Goal: Information Seeking & Learning: Learn about a topic

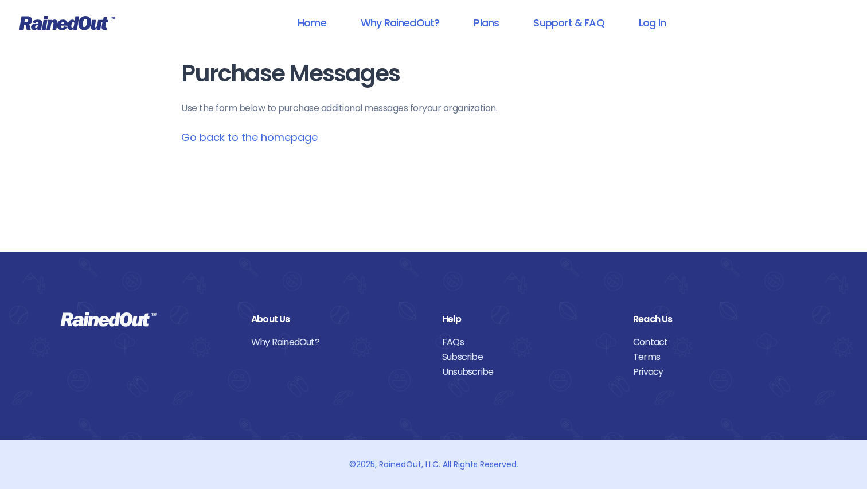
click at [291, 139] on link "Go back to the homepage" at bounding box center [249, 137] width 136 height 14
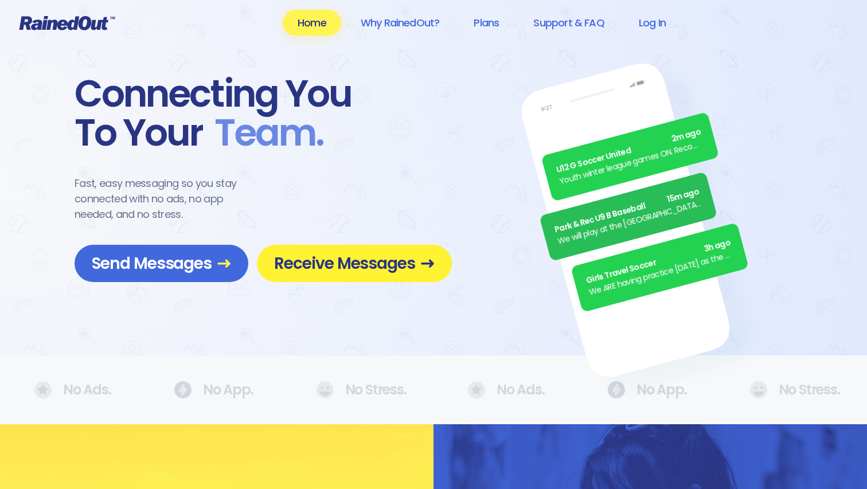
click at [294, 260] on span "Receive Messages" at bounding box center [354, 263] width 161 height 20
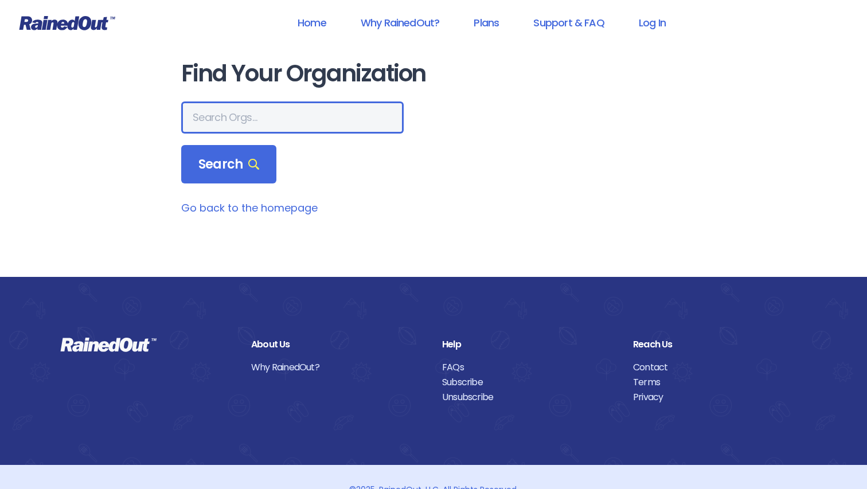
click at [248, 119] on input "text" at bounding box center [292, 117] width 222 height 32
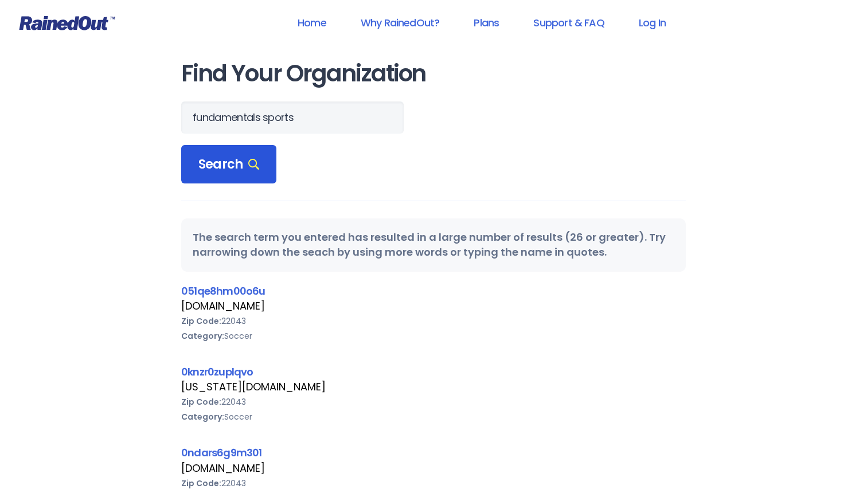
click at [241, 166] on span "Search" at bounding box center [228, 165] width 61 height 16
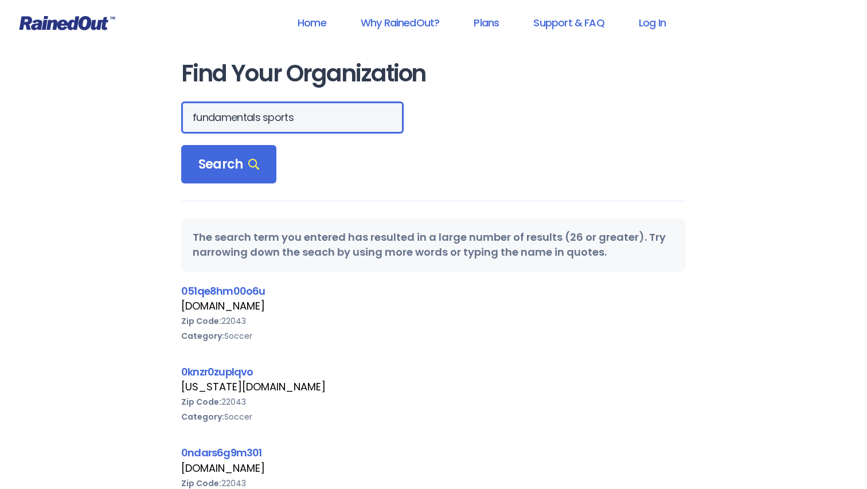
click at [296, 115] on input "fundamentals sports" at bounding box center [292, 117] width 222 height 32
type input "fundamentals sports sc"
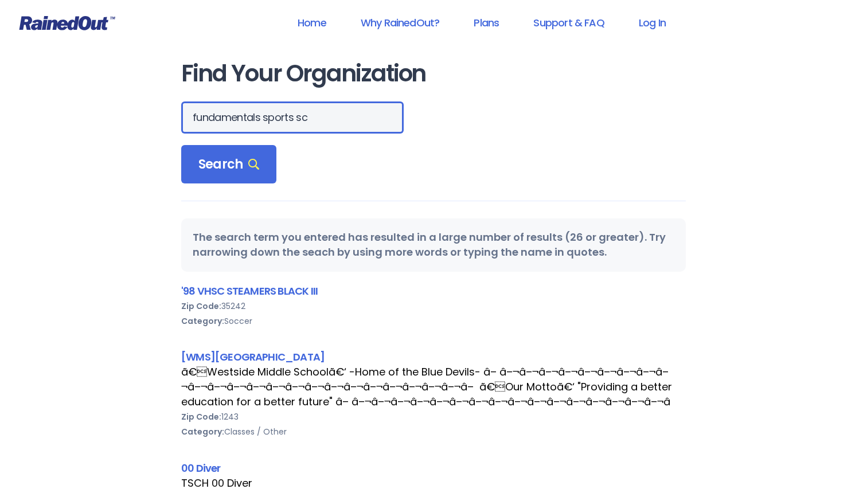
scroll to position [0, 0]
click at [304, 22] on link "Home" at bounding box center [312, 23] width 58 height 26
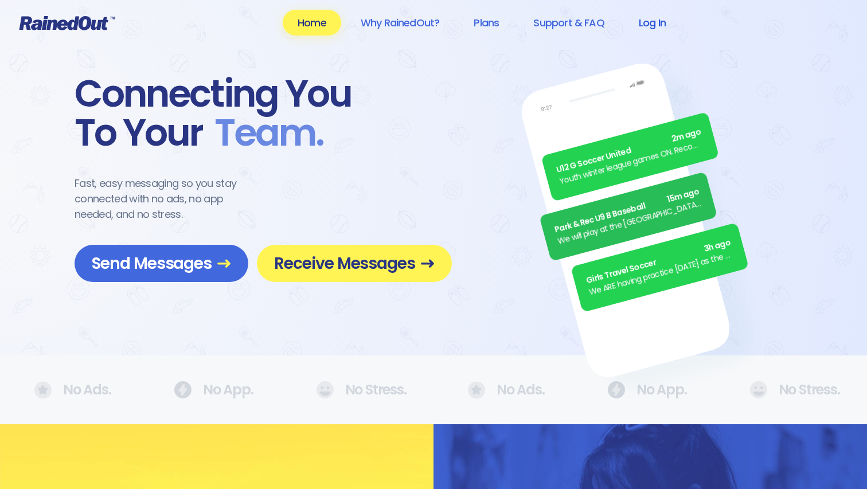
click at [653, 21] on link "Log In" at bounding box center [652, 23] width 57 height 26
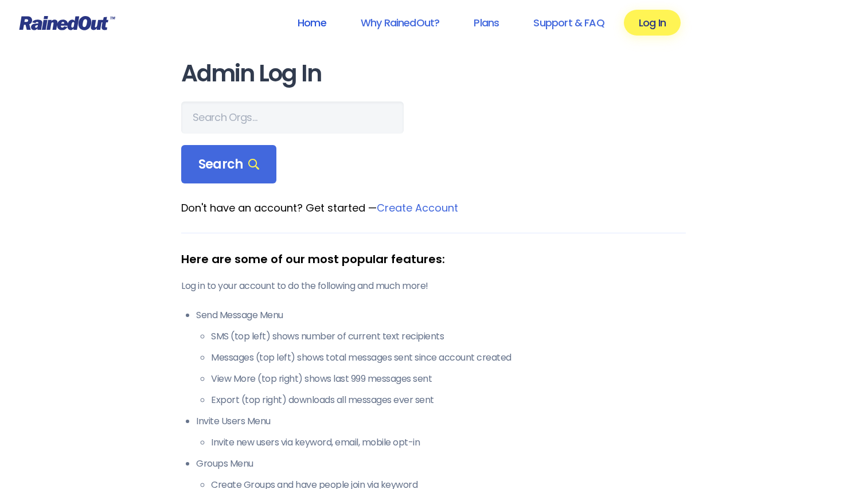
click at [309, 22] on link "Home" at bounding box center [312, 23] width 58 height 26
